Goal: Task Accomplishment & Management: Use online tool/utility

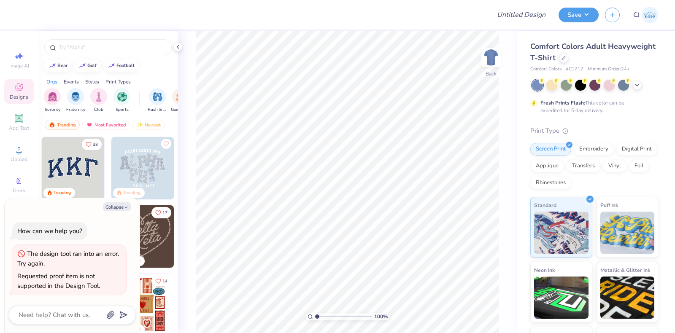
click at [122, 206] on button "Collapse" at bounding box center [117, 206] width 28 height 9
type textarea "x"
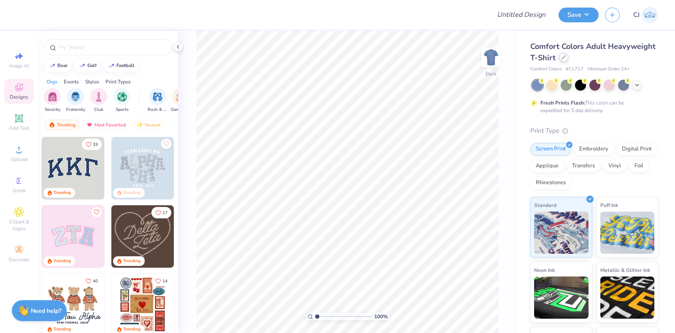
click at [566, 55] on icon at bounding box center [563, 57] width 4 height 4
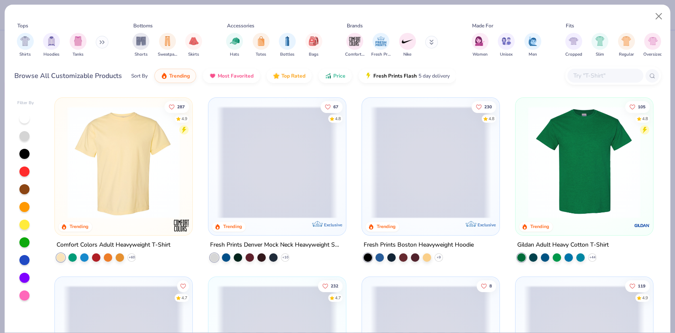
click at [590, 75] on input "text" at bounding box center [604, 76] width 65 height 10
paste input "JST70"
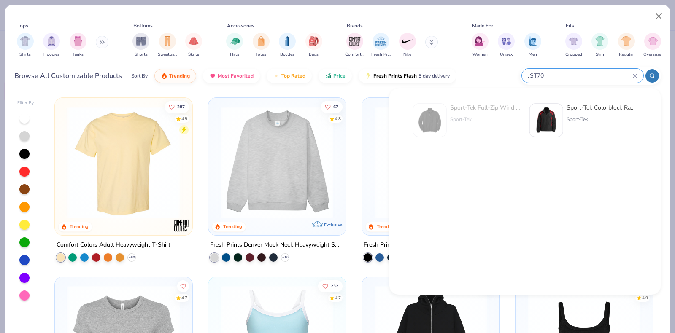
type input "JST70"
click at [599, 110] on div "Sport-Tek Colorblock Raglan Jacket" at bounding box center [602, 107] width 71 height 9
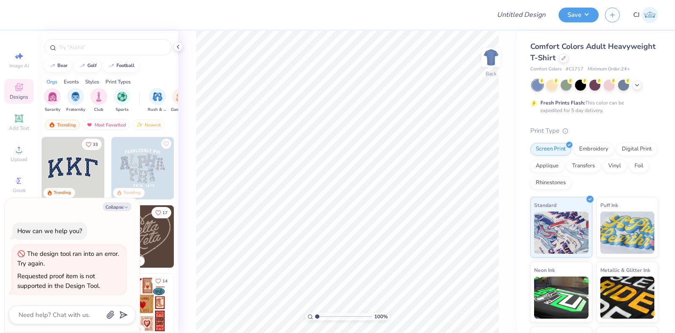
type textarea "x"
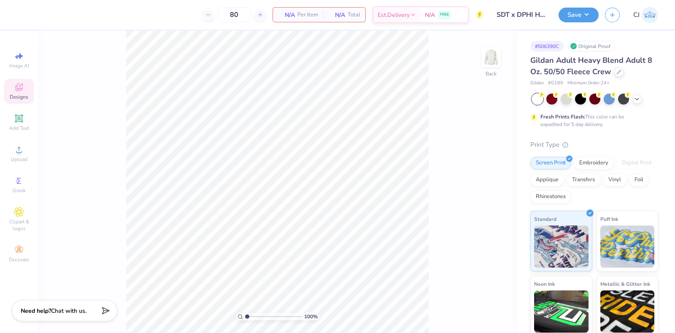
click at [23, 89] on icon at bounding box center [19, 87] width 10 height 10
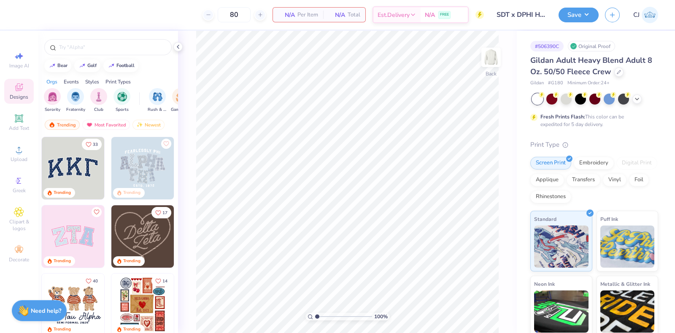
click at [101, 30] on div "80 N/A Per Item N/A Total Est. Delivery N/A FREE Design Title SDT x DPHI Homeco…" at bounding box center [337, 166] width 675 height 333
click at [101, 43] on input "text" at bounding box center [112, 47] width 108 height 8
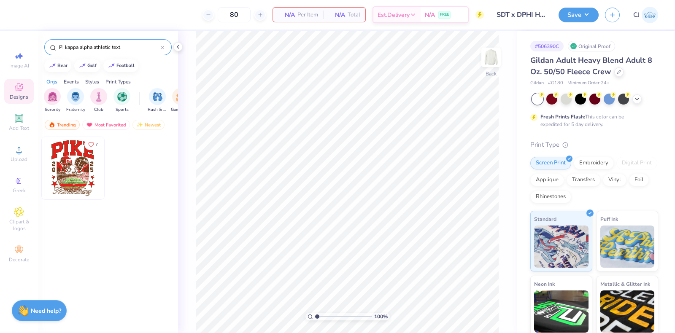
type input "Pi kappa alpha athletic text"
